Goal: Task Accomplishment & Management: Manage account settings

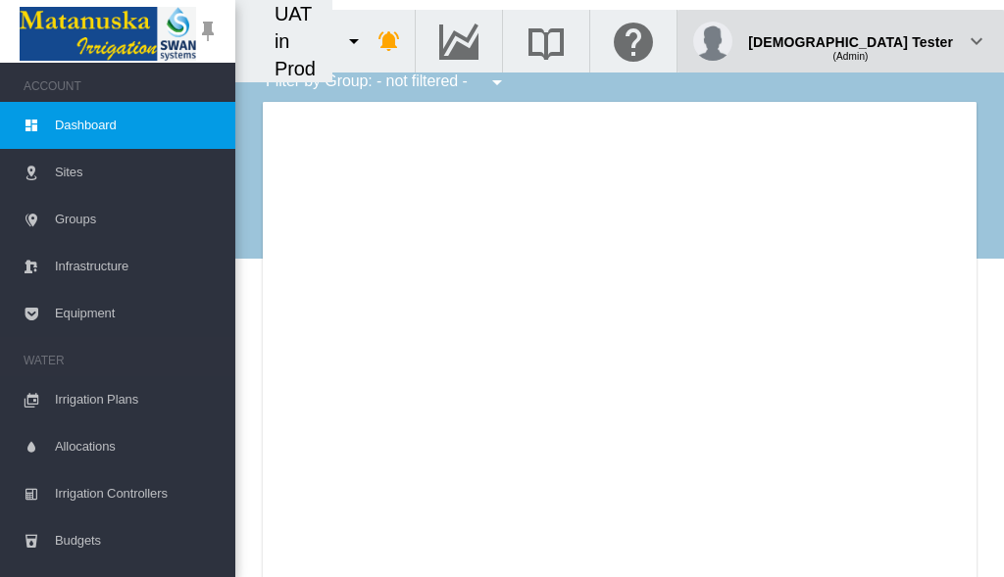
click at [904, 39] on div "(Admin)" at bounding box center [850, 49] width 205 height 20
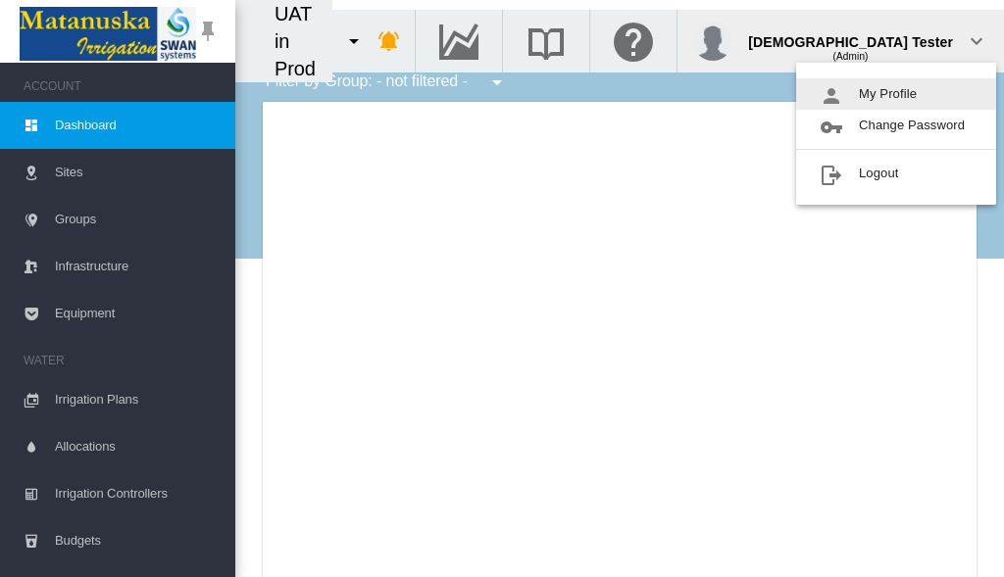
click at [896, 94] on button "My Profile" at bounding box center [896, 93] width 200 height 31
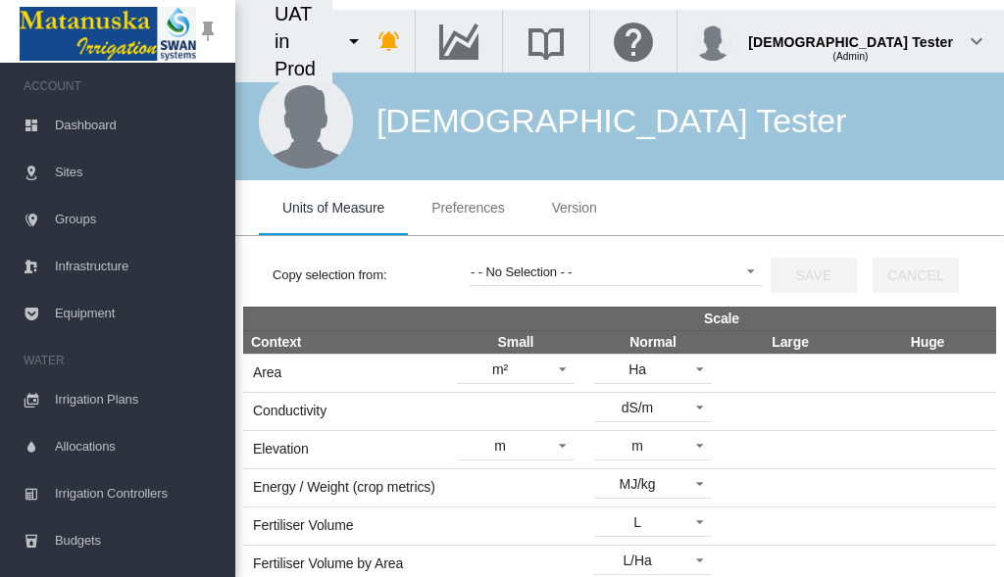
click at [467, 208] on span "Preferences" at bounding box center [467, 208] width 73 height 16
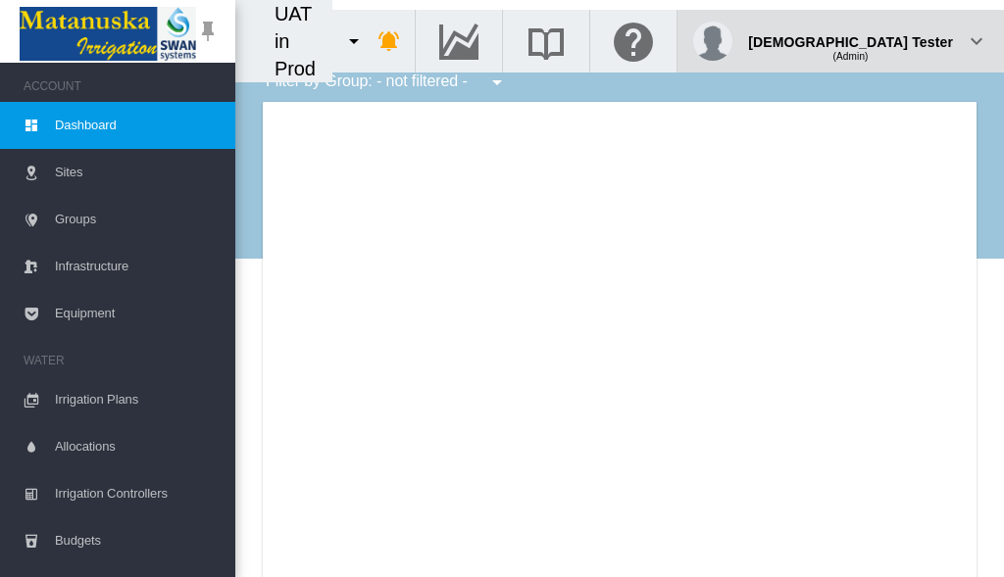
click at [904, 39] on div "(Admin)" at bounding box center [850, 49] width 205 height 20
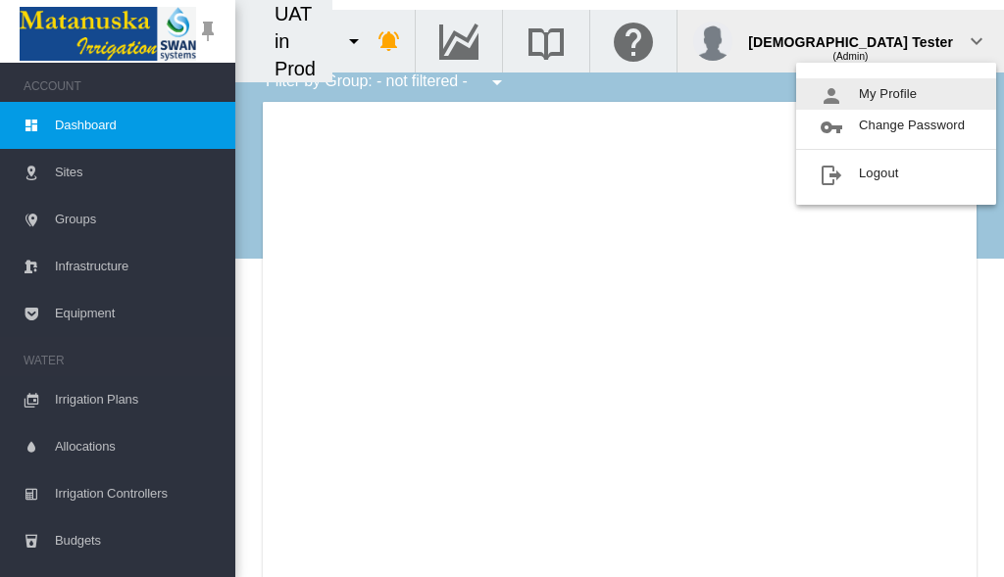
click at [896, 94] on button "My Profile" at bounding box center [896, 93] width 200 height 31
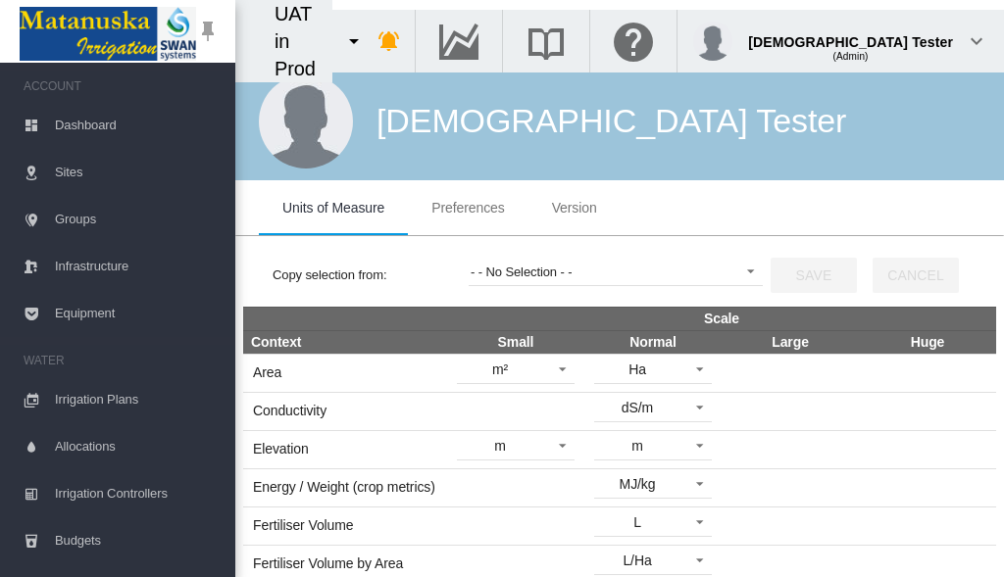
click at [467, 208] on span "Preferences" at bounding box center [467, 208] width 73 height 16
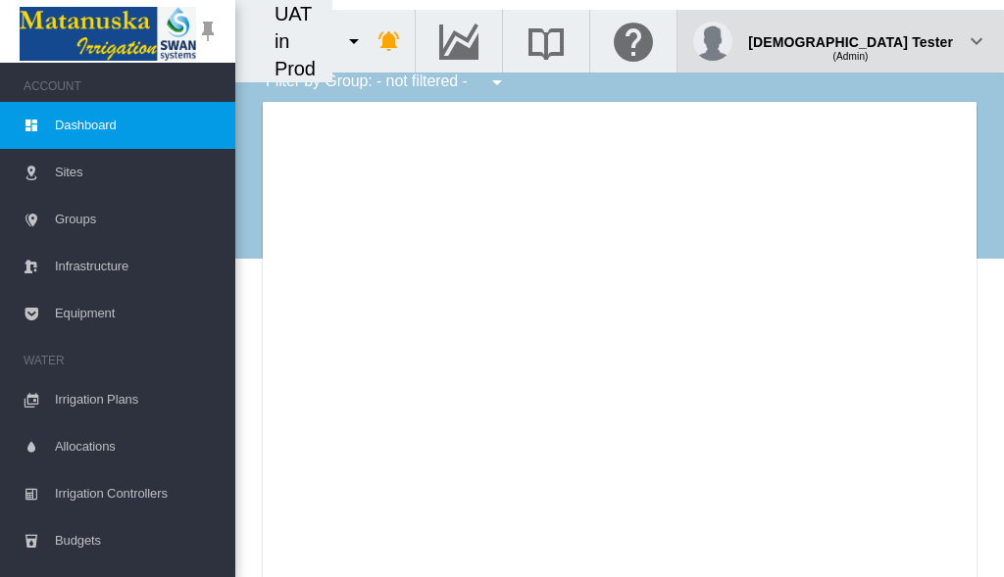
click at [904, 39] on div "(Admin)" at bounding box center [850, 49] width 205 height 20
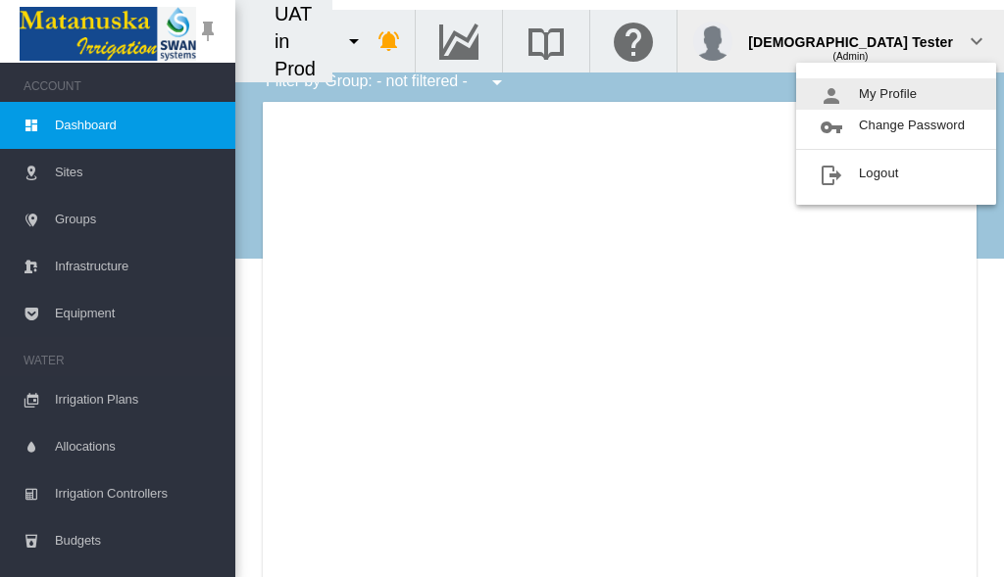
click at [896, 94] on button "My Profile" at bounding box center [896, 93] width 200 height 31
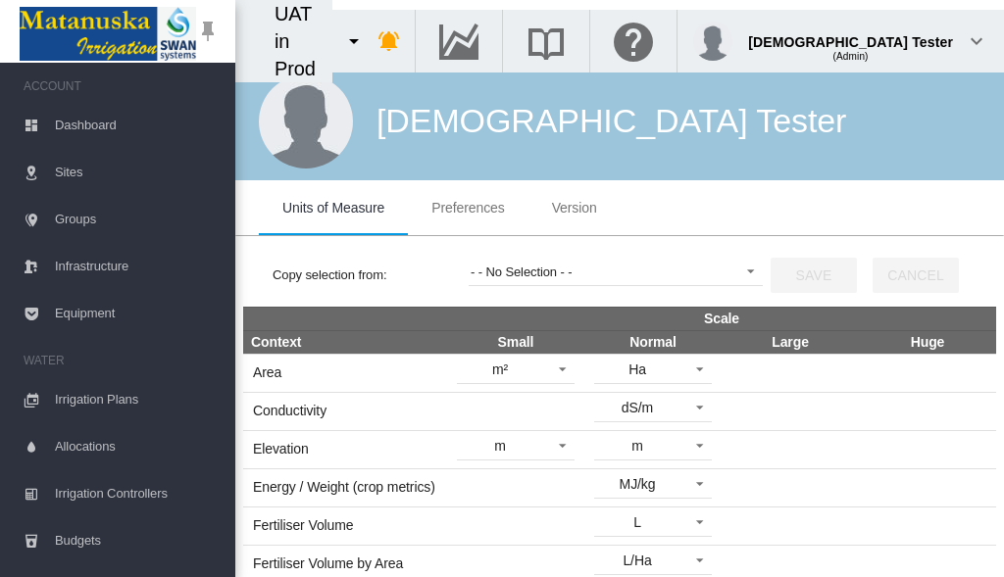
click at [467, 208] on span "Preferences" at bounding box center [467, 208] width 73 height 16
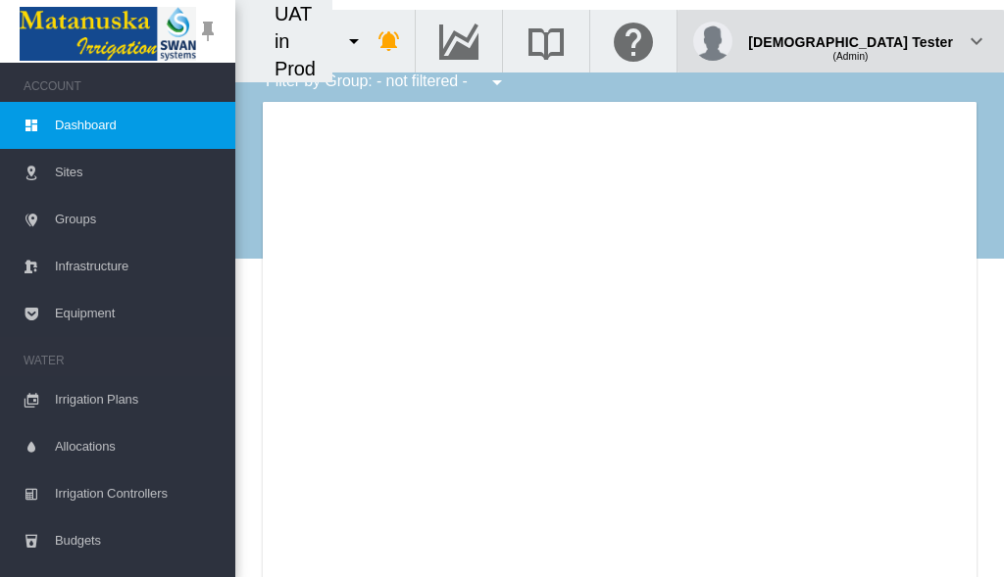
click at [904, 39] on div "(Admin)" at bounding box center [850, 49] width 205 height 20
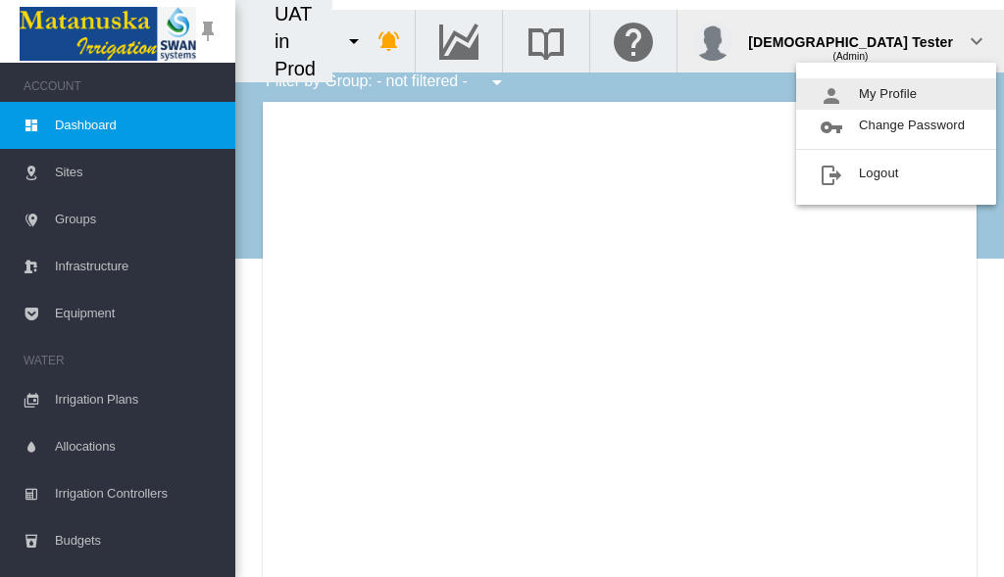
click at [896, 94] on button "My Profile" at bounding box center [896, 93] width 200 height 31
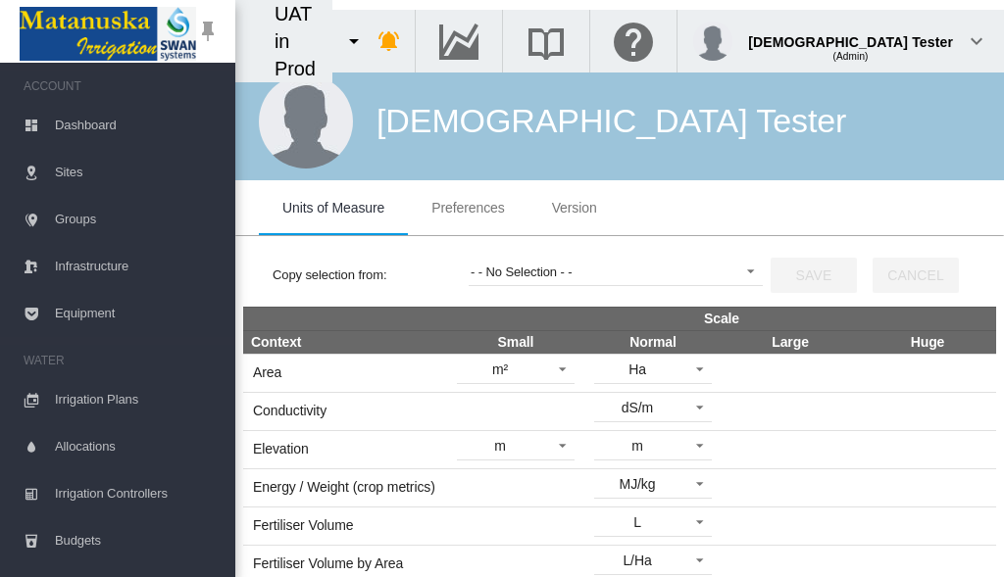
click at [467, 208] on span "Preferences" at bounding box center [467, 208] width 73 height 16
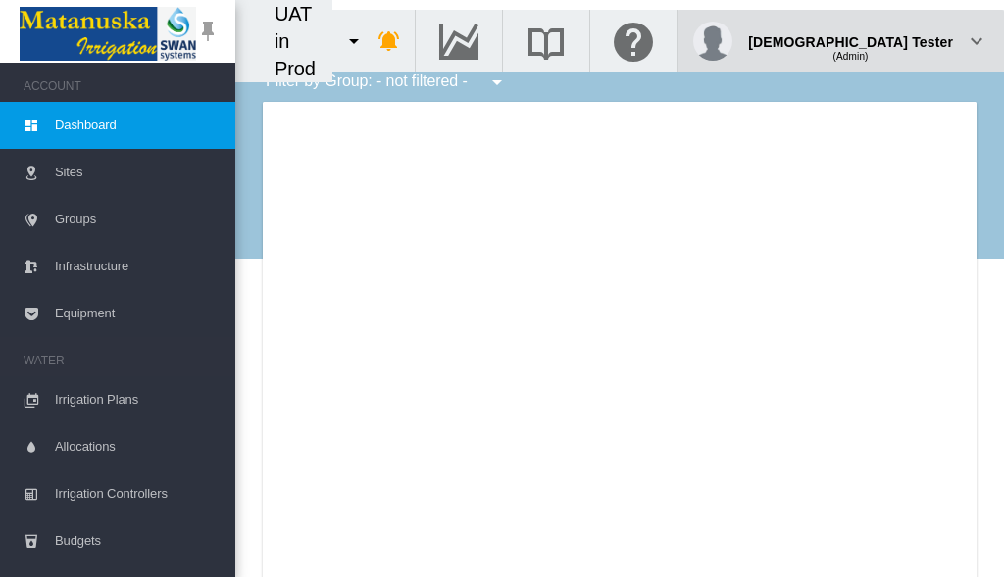
click at [904, 39] on div "(Admin)" at bounding box center [850, 49] width 205 height 20
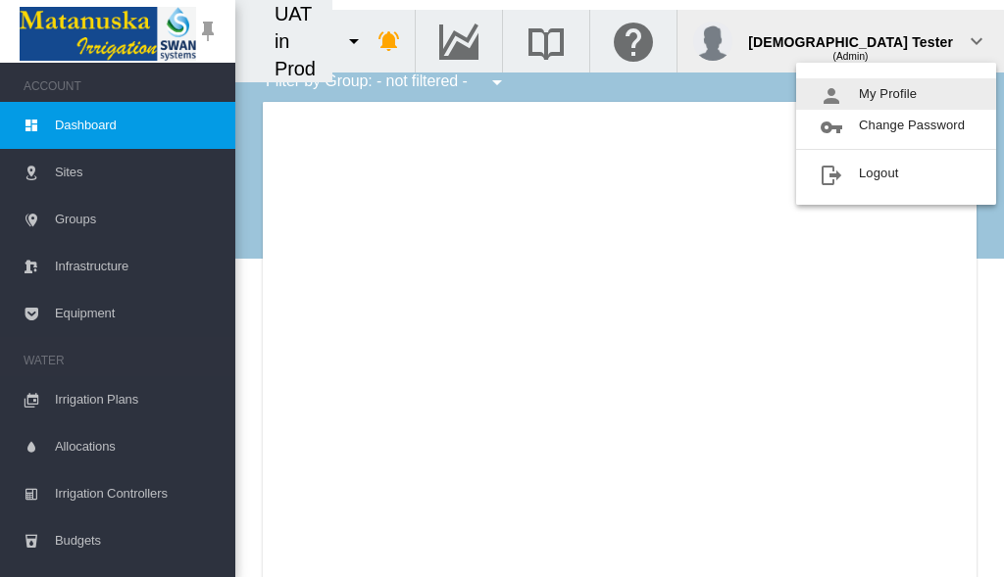
click at [896, 94] on button "My Profile" at bounding box center [896, 93] width 200 height 31
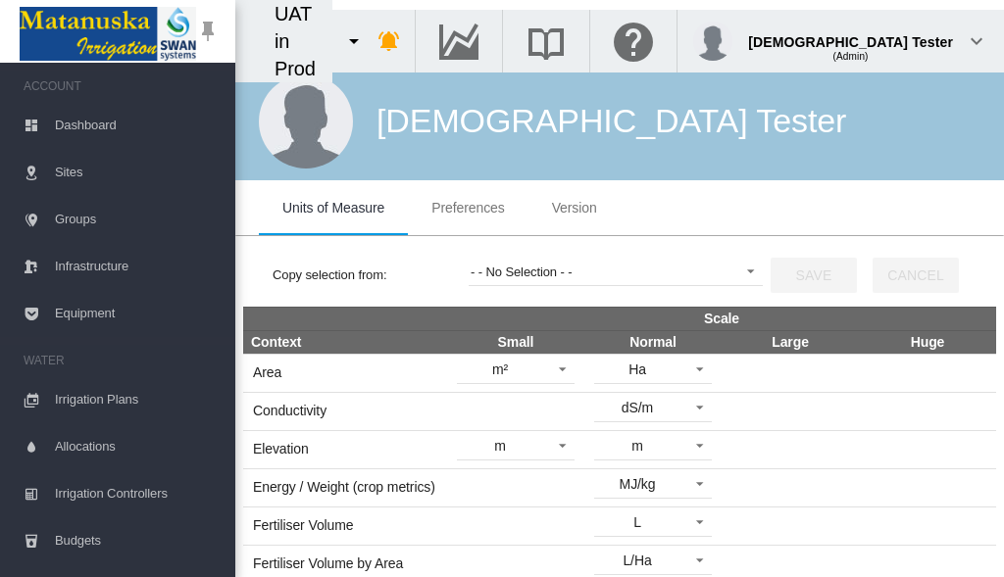
click at [467, 208] on span "Preferences" at bounding box center [467, 208] width 73 height 16
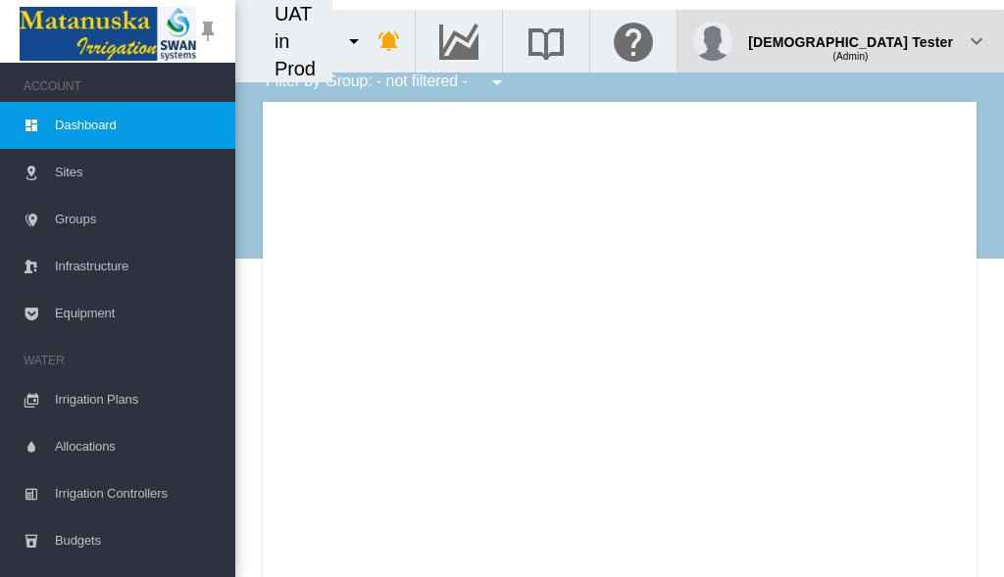
click at [904, 39] on div "(Admin)" at bounding box center [850, 49] width 205 height 20
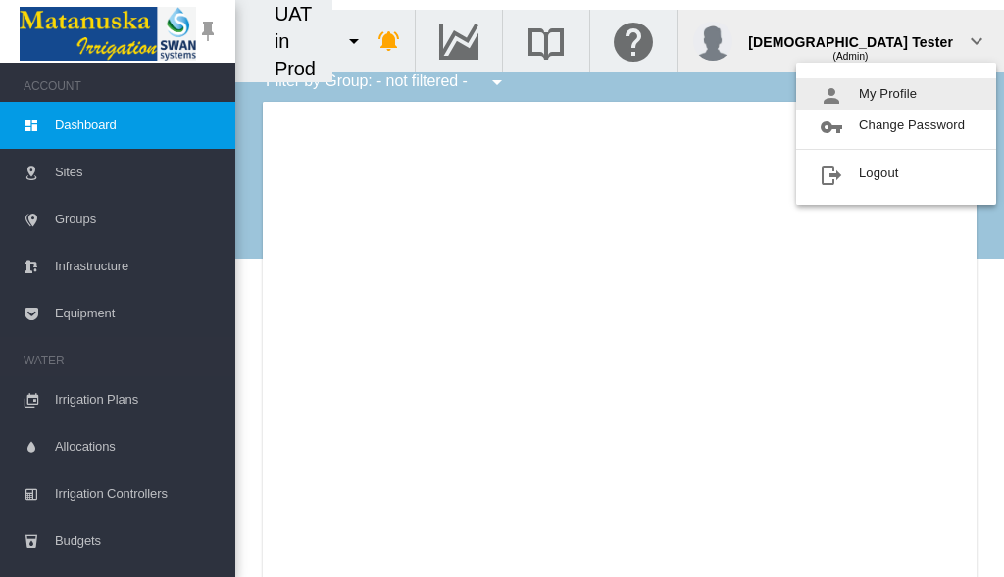
click at [896, 94] on button "My Profile" at bounding box center [896, 93] width 200 height 31
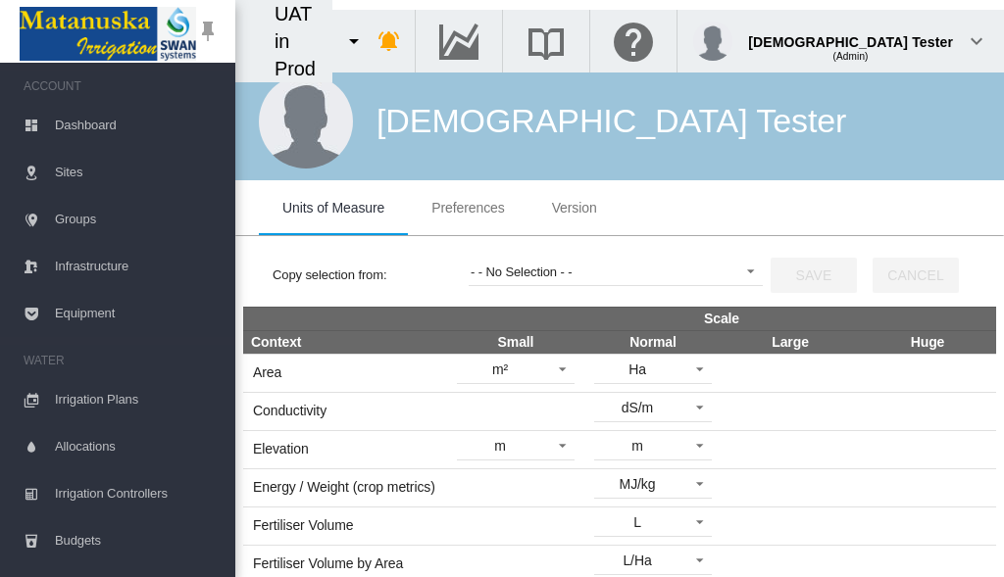
click at [467, 208] on span "Preferences" at bounding box center [467, 208] width 73 height 16
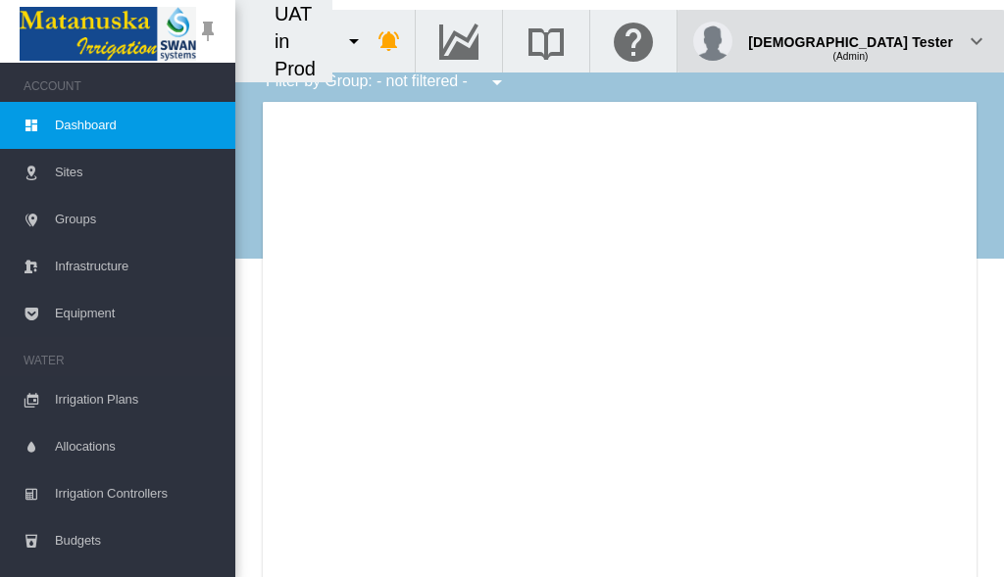
click at [904, 39] on div "(Admin)" at bounding box center [850, 49] width 205 height 20
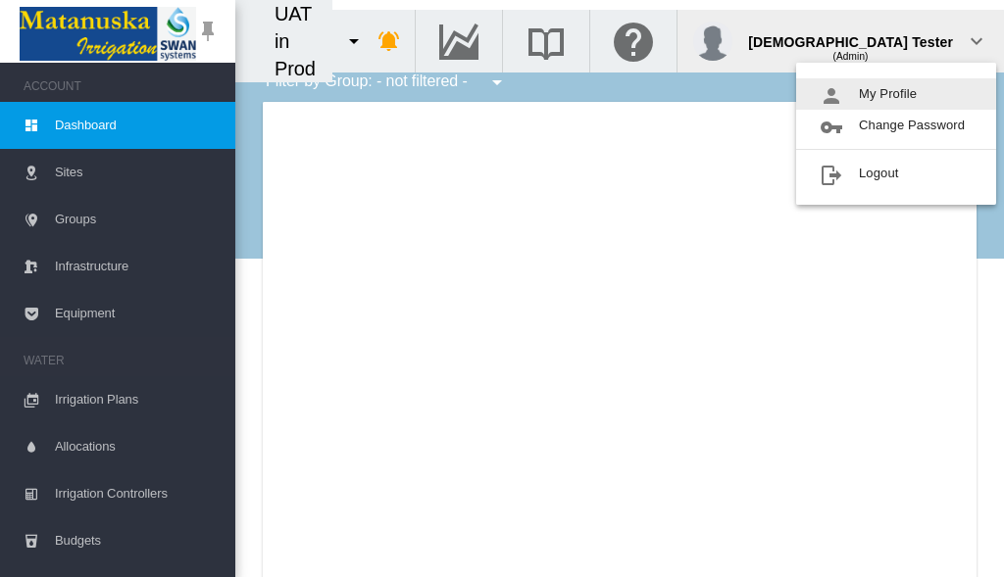
click at [896, 94] on button "My Profile" at bounding box center [896, 93] width 200 height 31
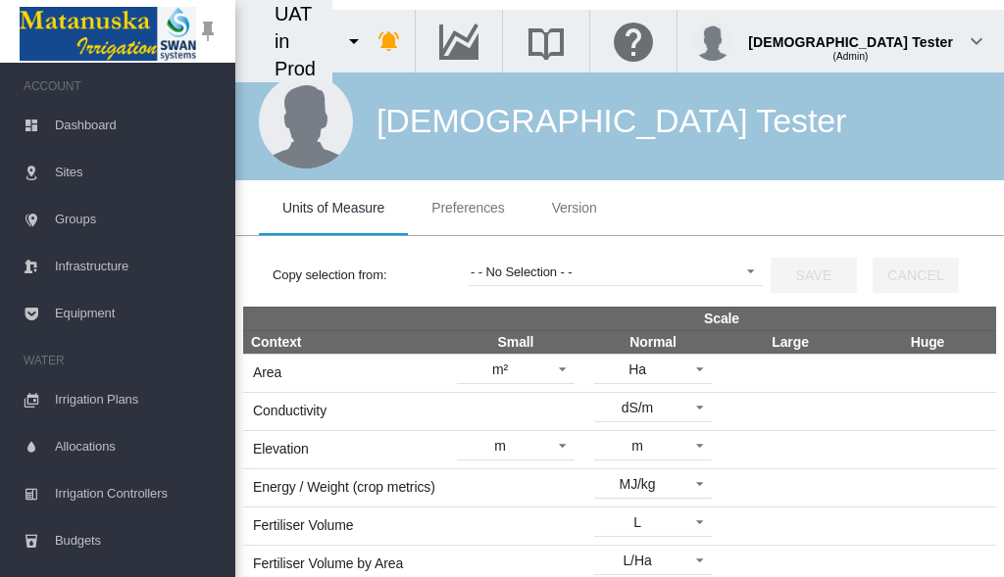
click at [467, 208] on span "Preferences" at bounding box center [467, 208] width 73 height 16
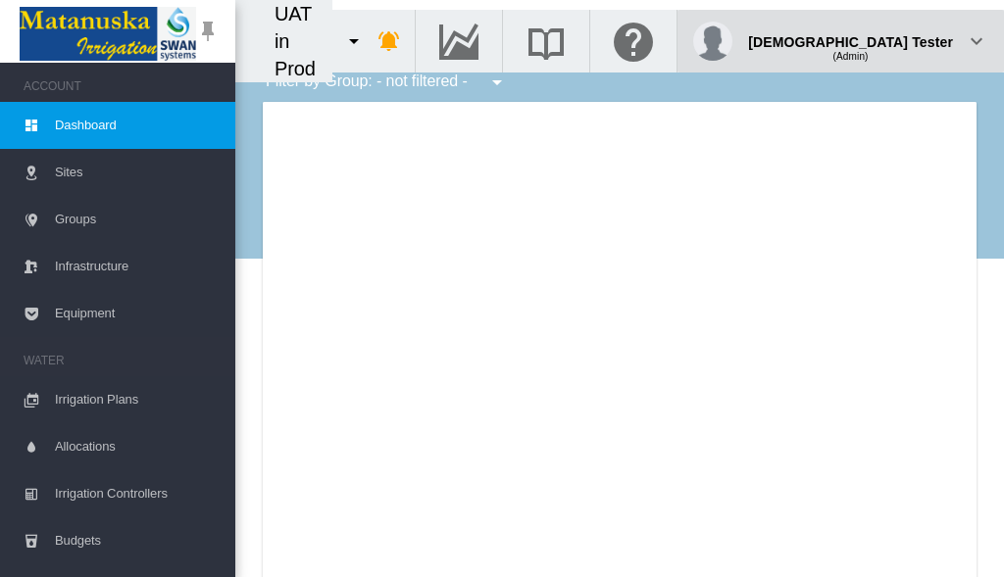
click at [904, 39] on div "(Admin)" at bounding box center [850, 49] width 205 height 20
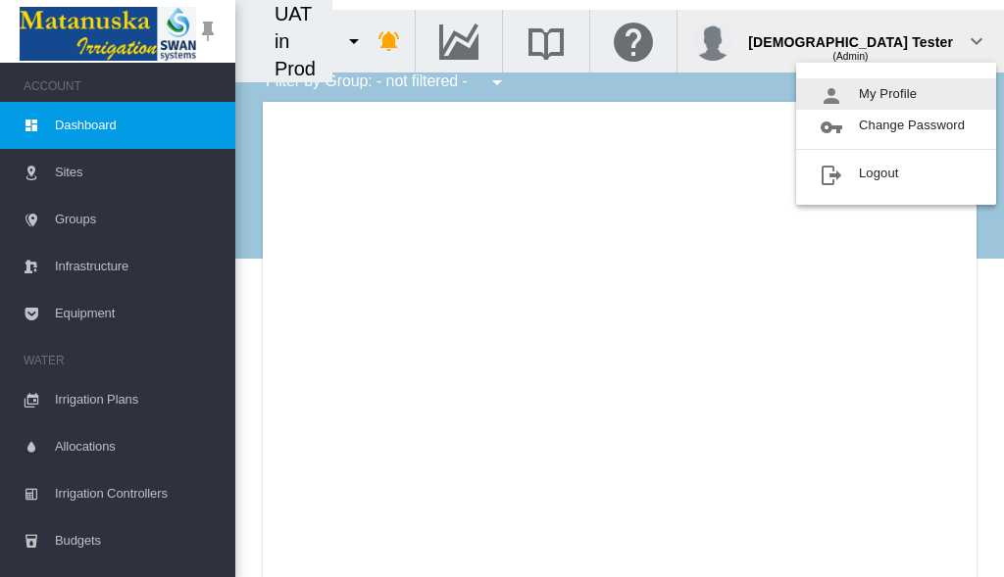
click at [896, 94] on button "My Profile" at bounding box center [896, 93] width 200 height 31
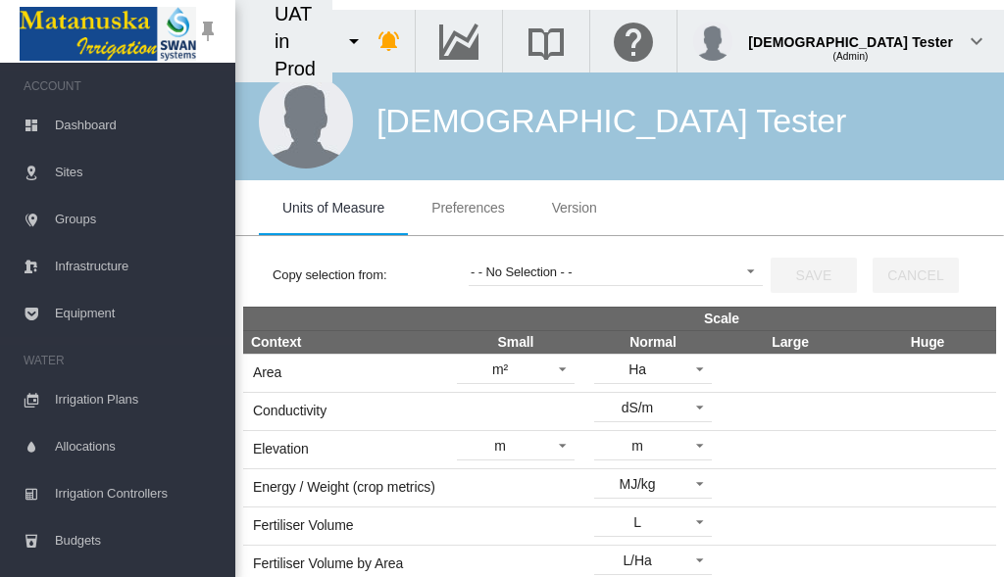
click at [467, 208] on span "Preferences" at bounding box center [467, 208] width 73 height 16
